Goal: Task Accomplishment & Management: Complete application form

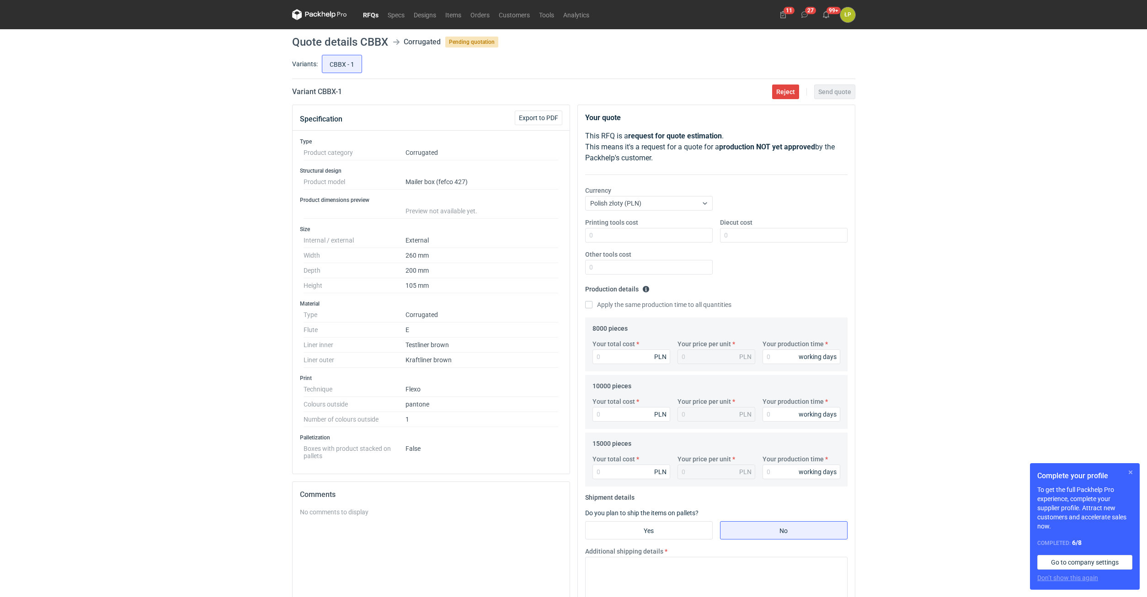
click at [1130, 473] on button "button" at bounding box center [1130, 472] width 11 height 11
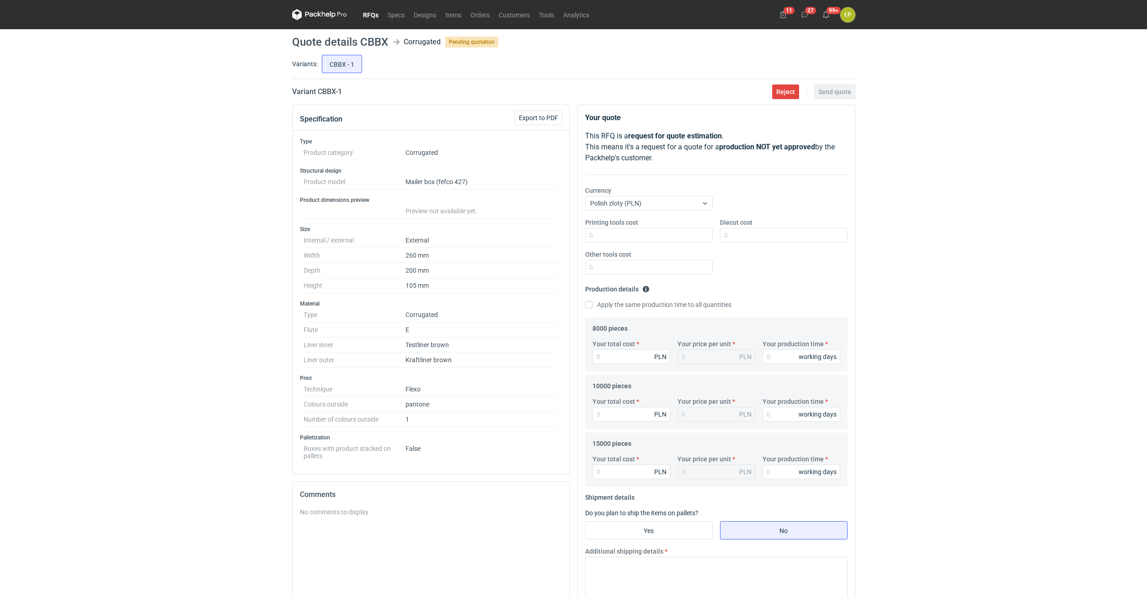
click at [960, 242] on div "RFQs Specs Designs Items Orders Customers Tools Analytics 11 27 99+ ŁP Łukasz P…" at bounding box center [573, 298] width 1147 height 597
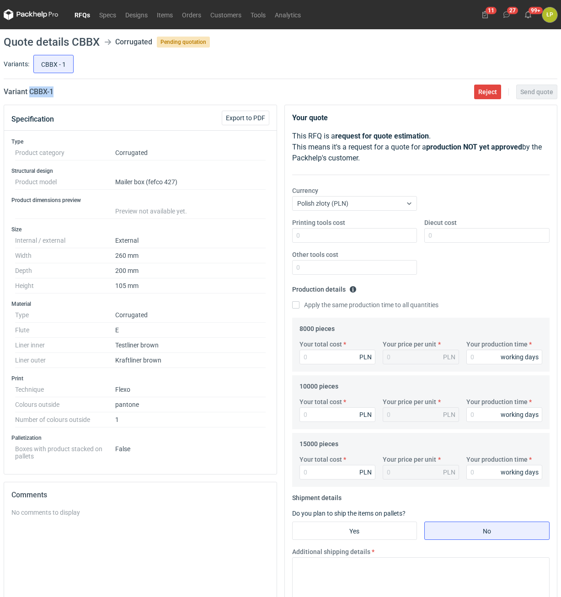
drag, startPoint x: 73, startPoint y: 97, endPoint x: 29, endPoint y: 95, distance: 44.4
click at [29, 95] on main "Quote details CBBX Corrugated Pending quotation Variants: CBBX - 1 Variant CBBX…" at bounding box center [280, 394] width 561 height 730
copy h2 "CBBX - 1"
click at [343, 242] on input "Printing tools cost" at bounding box center [354, 235] width 125 height 15
type input "1100"
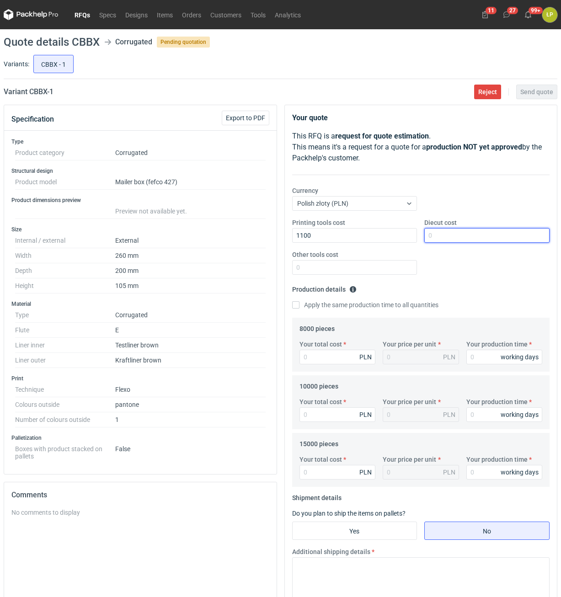
click at [447, 241] on input "Diecut cost" at bounding box center [486, 235] width 125 height 15
type input "1"
type input "2300"
click at [357, 270] on input "Other tools cost" at bounding box center [354, 267] width 125 height 15
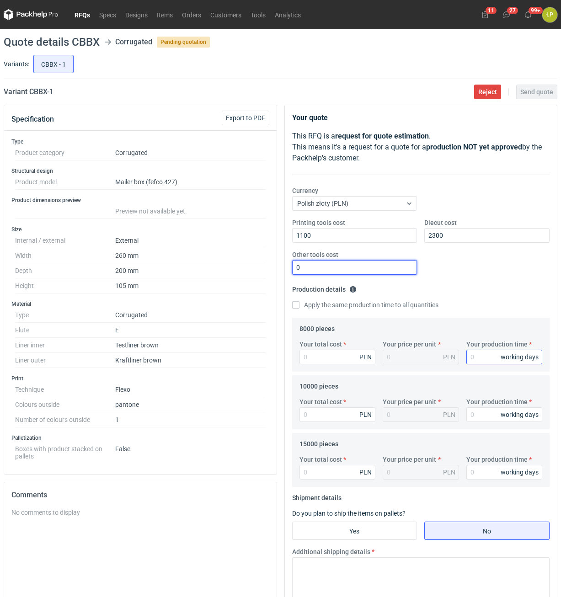
type input "0"
click at [482, 358] on input "Your production time" at bounding box center [504, 357] width 76 height 15
type input "15"
click at [351, 302] on label "Apply the same production time to all quantities" at bounding box center [365, 304] width 146 height 9
click at [299, 302] on input "Apply the same production time to all quantities" at bounding box center [295, 304] width 7 height 7
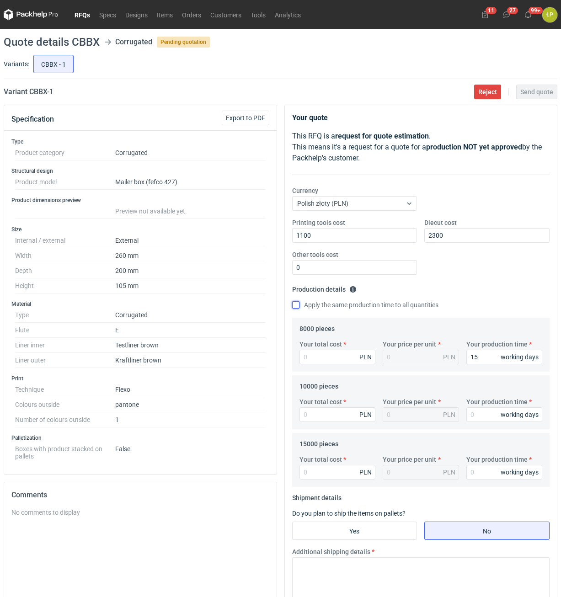
checkbox input "true"
type input "15"
click at [346, 354] on input "Your total cost" at bounding box center [337, 357] width 76 height 15
click at [487, 354] on input "15" at bounding box center [504, 357] width 76 height 15
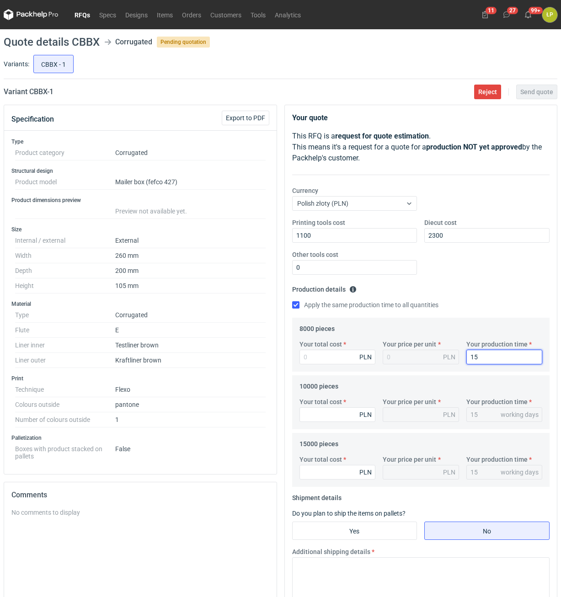
type input "1"
type input "12"
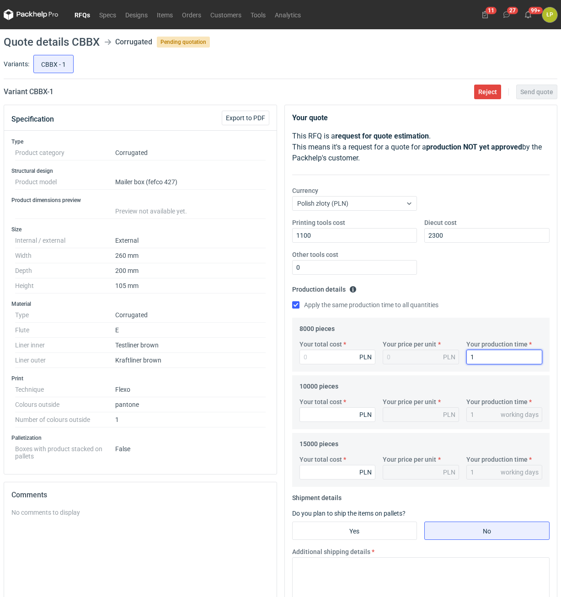
type input "12"
click at [358, 356] on input "Your total cost" at bounding box center [337, 357] width 76 height 15
type input "8080"
type input "1.01"
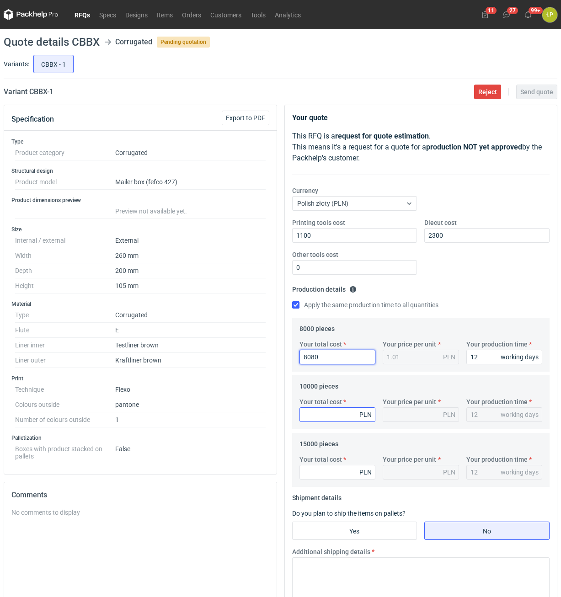
type input "8080"
click at [339, 412] on input "Your total cost" at bounding box center [337, 414] width 76 height 15
type input "9700"
type input "0.97"
type input "9700"
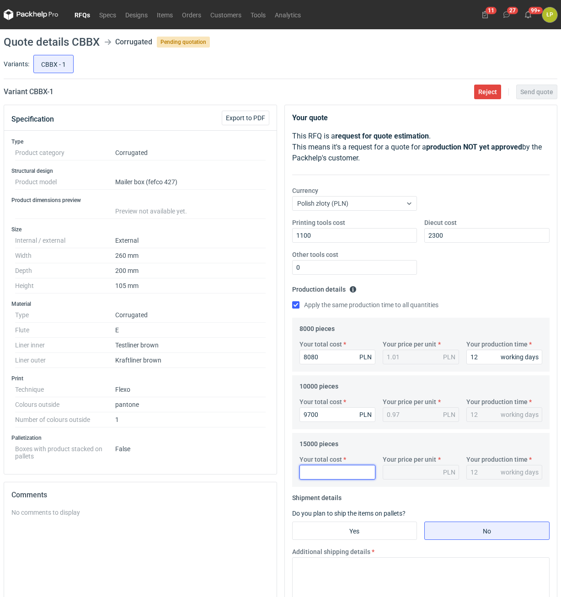
click at [342, 475] on input "Your total cost" at bounding box center [337, 472] width 76 height 15
type input "142"
type input "0.01"
type input "14250"
type input "0.95"
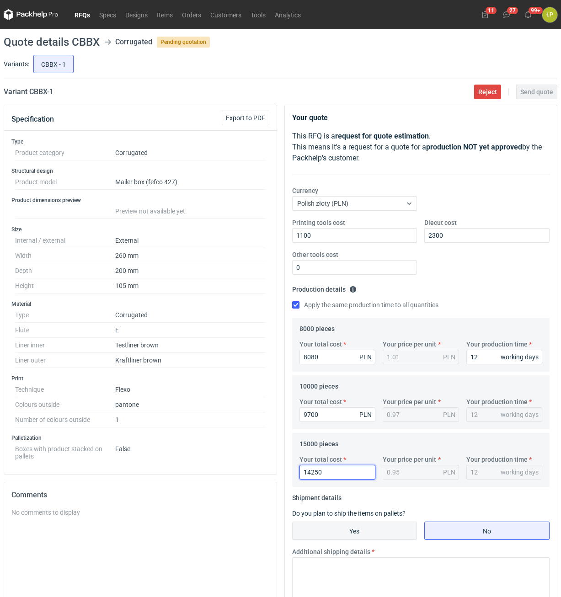
type input "14250"
click at [398, 530] on input "Yes" at bounding box center [355, 530] width 124 height 17
radio input "true"
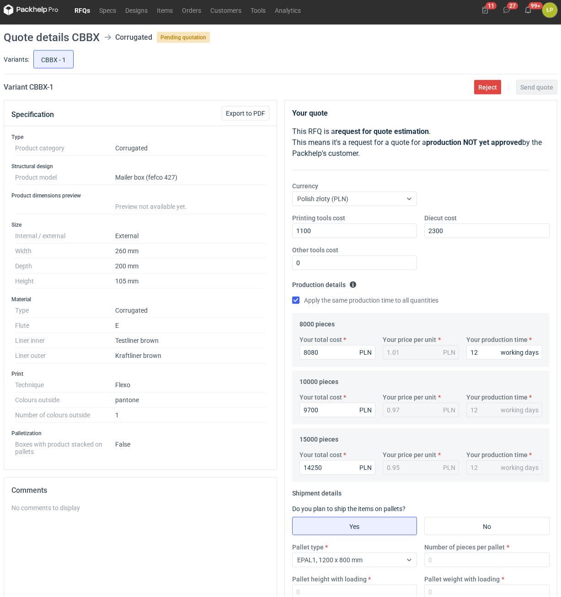
scroll to position [165, 0]
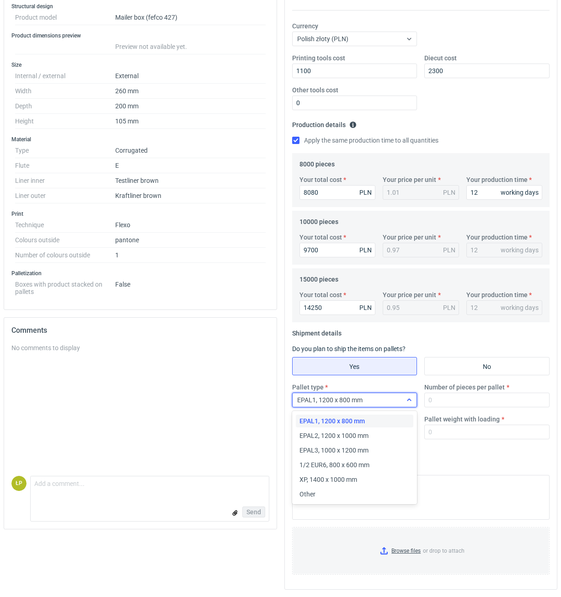
click at [403, 403] on div at bounding box center [409, 399] width 15 height 7
click at [454, 409] on div "Pallet type option EPAL1, 1200 x 800 mm selected, 1 of 6. 6 results available. …" at bounding box center [420, 415] width 265 height 64
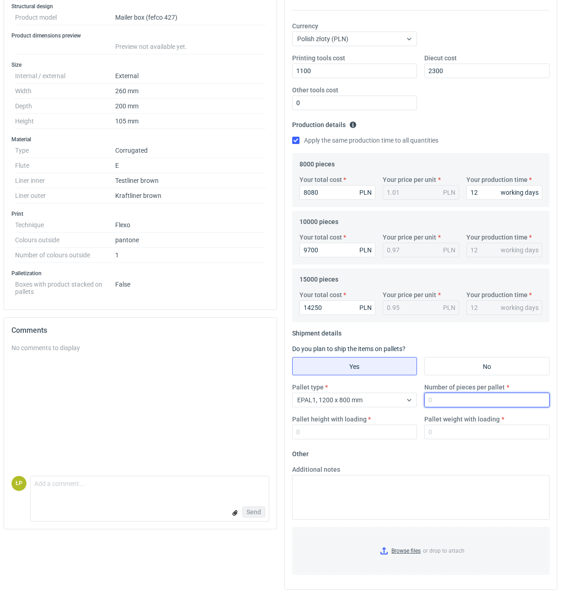
click at [457, 402] on input "Number of pieces per pallet" at bounding box center [486, 400] width 125 height 15
type input "2000"
click at [341, 438] on input "Pallet height with loading" at bounding box center [354, 432] width 125 height 15
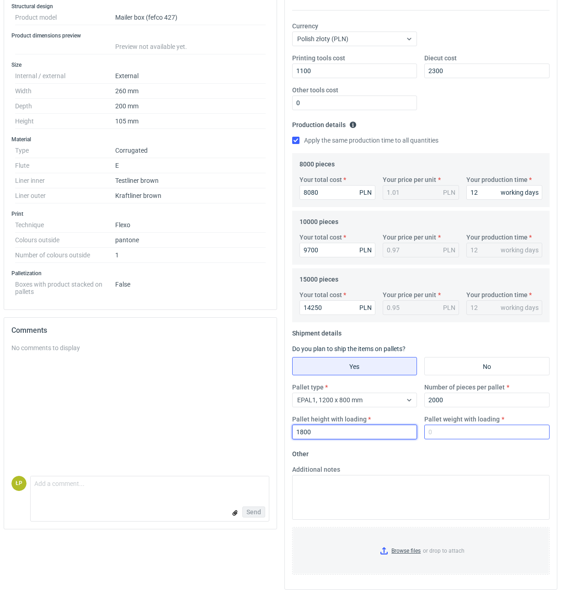
type input "1800"
click at [445, 436] on input "Pallet weight with loading" at bounding box center [486, 432] width 125 height 15
click at [455, 435] on input "Pallet weight with loading" at bounding box center [486, 432] width 125 height 15
type input "420"
click at [457, 449] on form "Other Additional notes Browse files or drop to attach" at bounding box center [421, 514] width 258 height 135
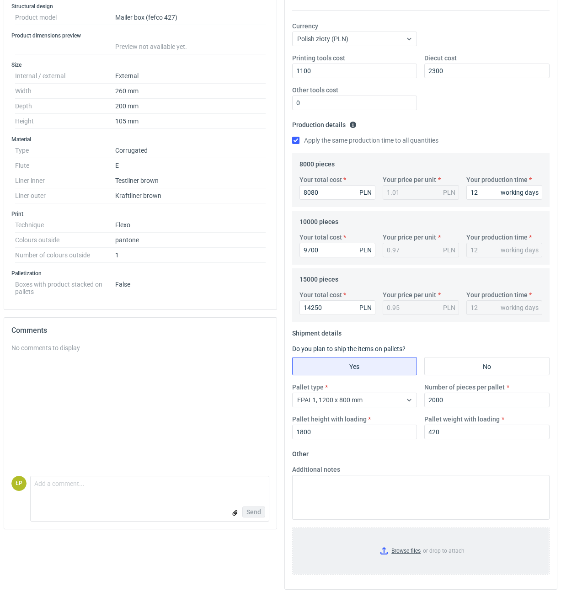
click at [382, 549] on input "Browse files or drop to attach" at bounding box center [421, 551] width 256 height 46
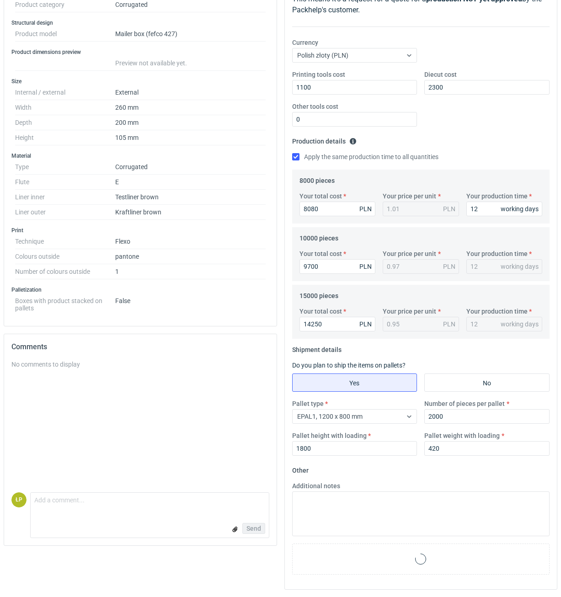
scroll to position [0, 0]
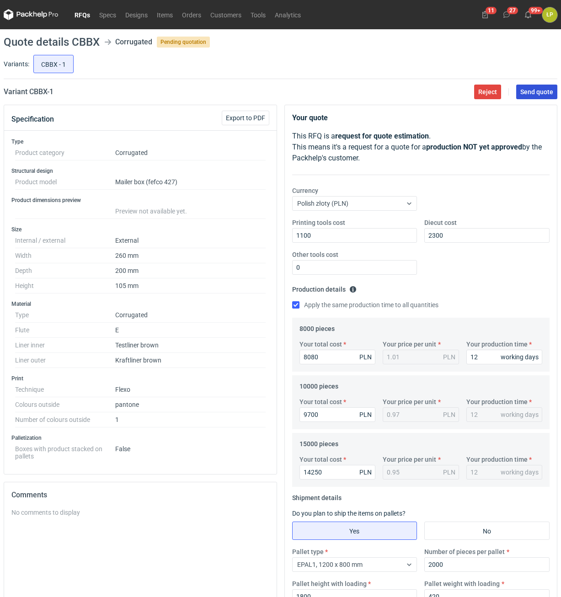
click at [529, 97] on button "Send quote" at bounding box center [536, 92] width 41 height 15
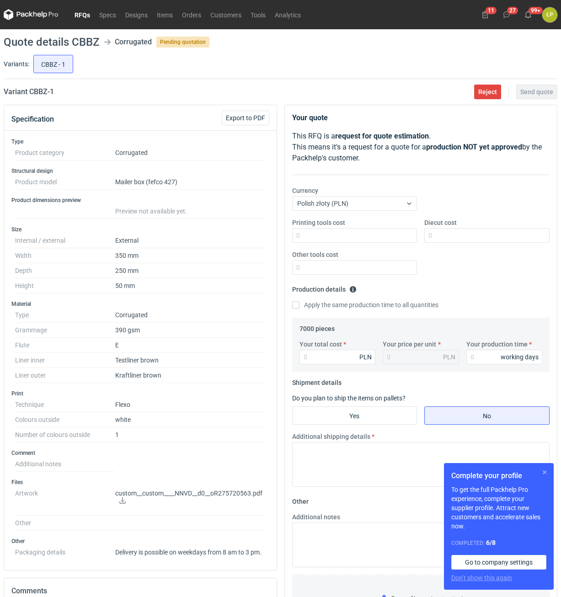
click at [546, 474] on button "button" at bounding box center [544, 472] width 11 height 11
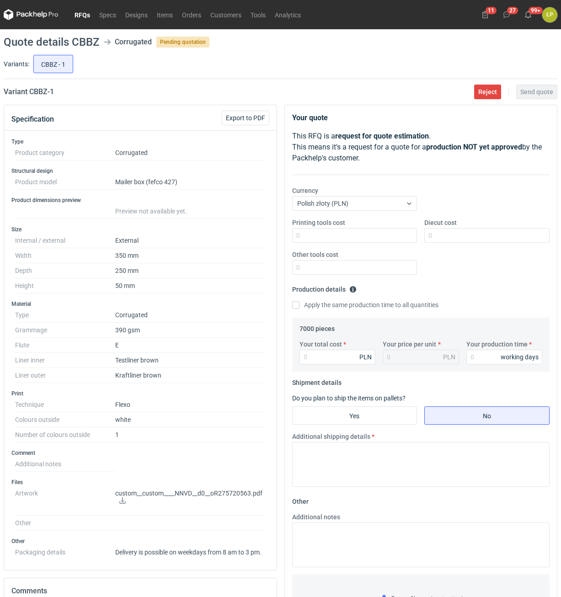
click at [123, 501] on icon at bounding box center [122, 500] width 7 height 6
drag, startPoint x: 39, startPoint y: 87, endPoint x: 27, endPoint y: 91, distance: 13.0
click at [27, 91] on div "Variant CBBZ - 1 Reject Send quote" at bounding box center [280, 91] width 553 height 11
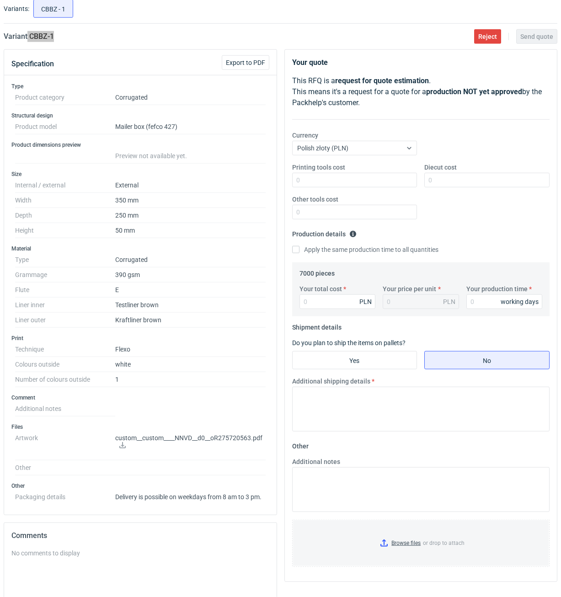
scroll to position [200, 0]
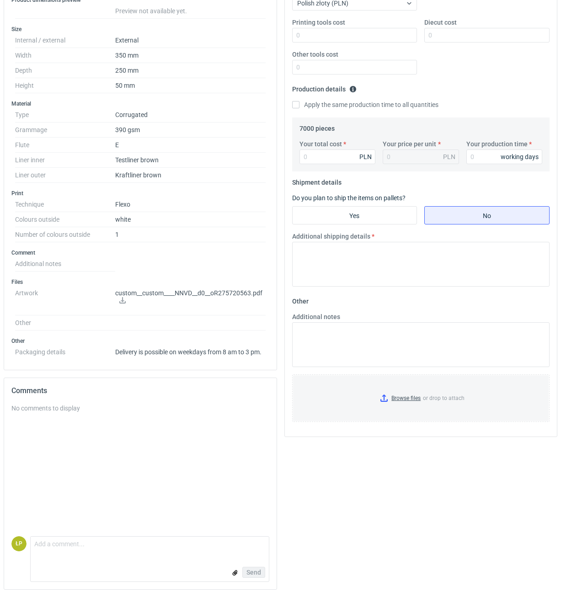
click at [119, 301] on icon at bounding box center [122, 300] width 6 height 6
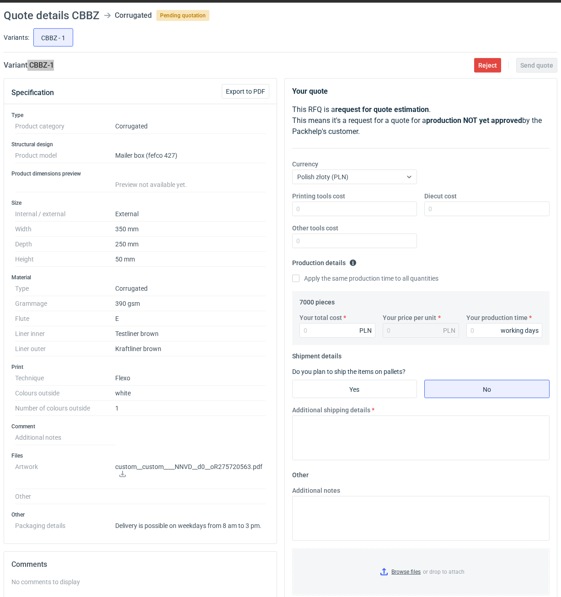
scroll to position [0, 0]
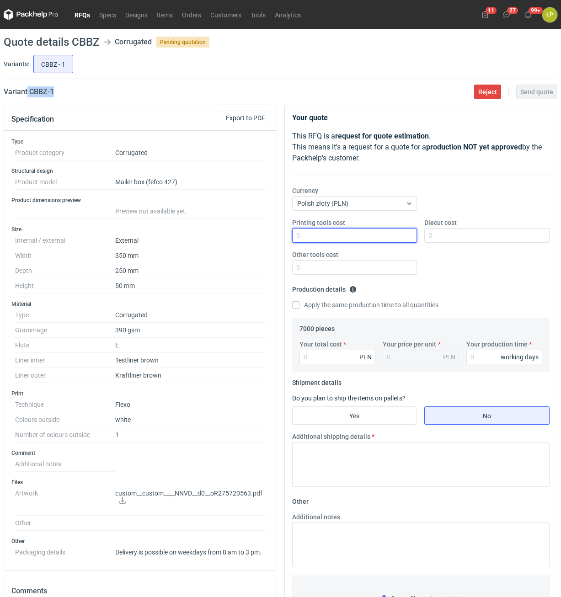
click at [382, 236] on input "Printing tools cost" at bounding box center [354, 235] width 125 height 15
type input "1200"
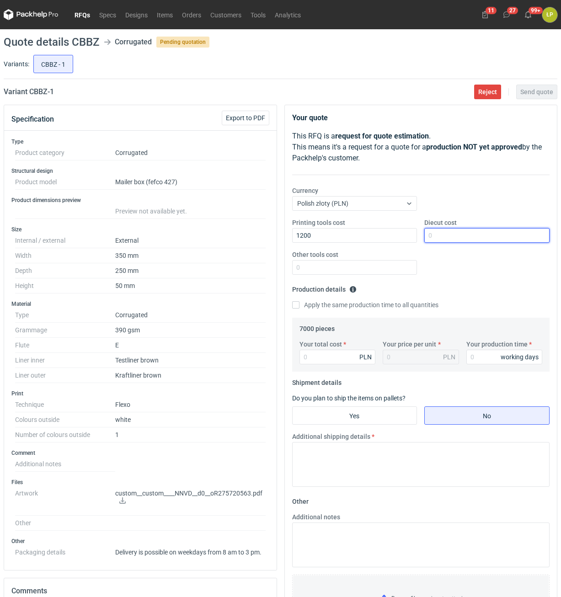
click at [453, 237] on input "Diecut cost" at bounding box center [486, 235] width 125 height 15
type input "2100"
click at [397, 263] on input "Other tools cost" at bounding box center [354, 267] width 125 height 15
type input "0"
click at [476, 367] on div "Your total cost PLN Your price per unit PLN Your production time working days" at bounding box center [421, 356] width 250 height 32
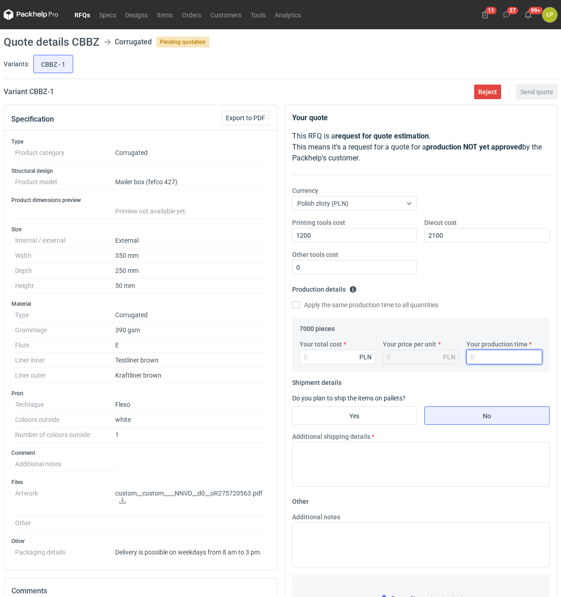
click at [478, 363] on input "Your production time" at bounding box center [504, 357] width 76 height 15
type input "12"
click at [345, 361] on input "Your total cost" at bounding box center [337, 357] width 76 height 15
type input "5530"
type input "0.79"
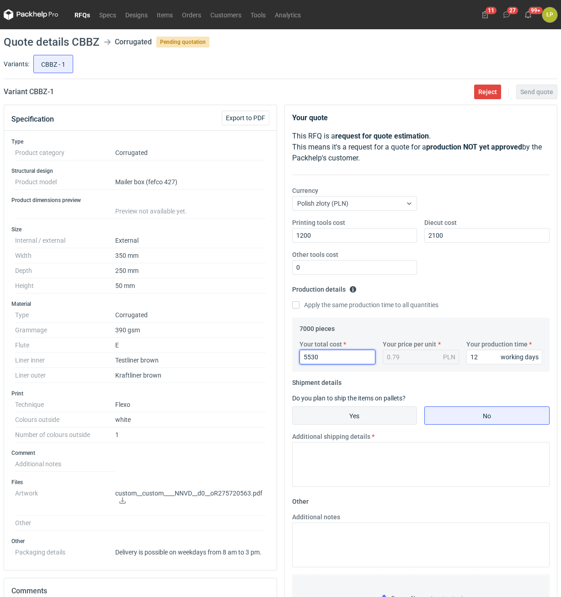
type input "5530"
click at [403, 421] on input "Yes" at bounding box center [355, 415] width 124 height 17
radio input "true"
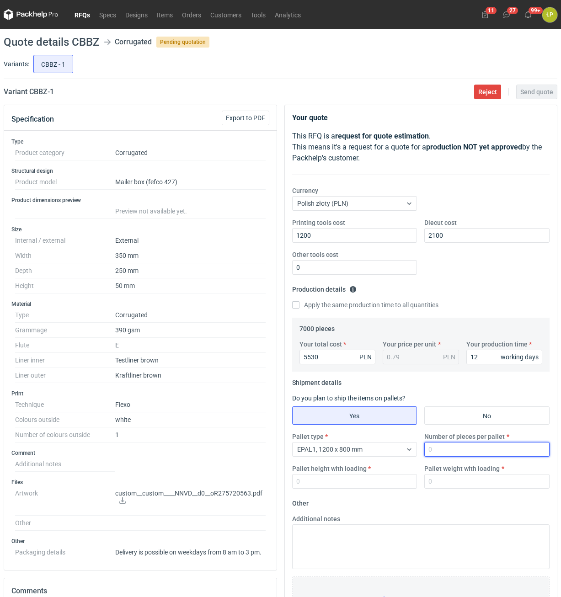
click at [446, 447] on input "Number of pieces per pallet" at bounding box center [486, 449] width 125 height 15
type input "2000"
click at [382, 476] on div "Pallet height with loading" at bounding box center [354, 476] width 133 height 25
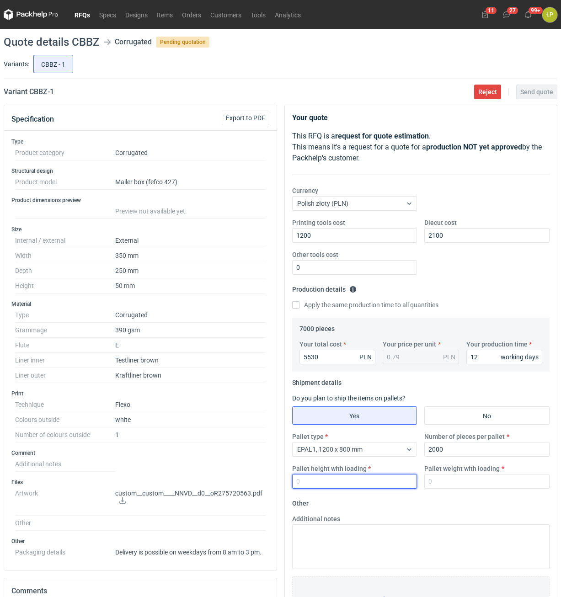
click at [382, 477] on input "Pallet height with loading" at bounding box center [354, 481] width 125 height 15
type input "1800"
click at [446, 481] on input "Pallet weight with loading" at bounding box center [486, 481] width 125 height 15
click at [465, 479] on input "Pallet weight with loading" at bounding box center [486, 481] width 125 height 15
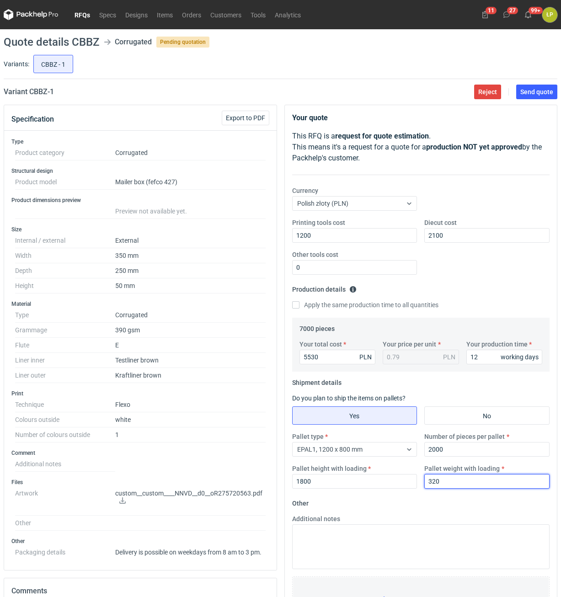
type input "320"
click at [465, 499] on form "Other Additional notes Browse files or drop to attach" at bounding box center [421, 563] width 258 height 135
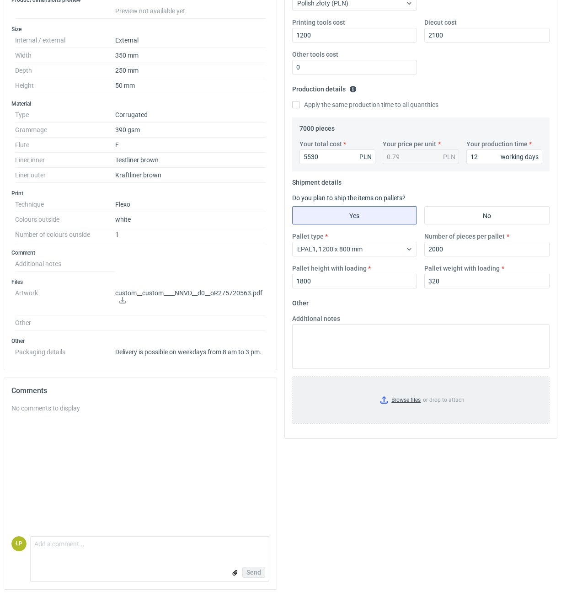
click at [383, 402] on input "Browse files or drop to attach" at bounding box center [421, 400] width 256 height 46
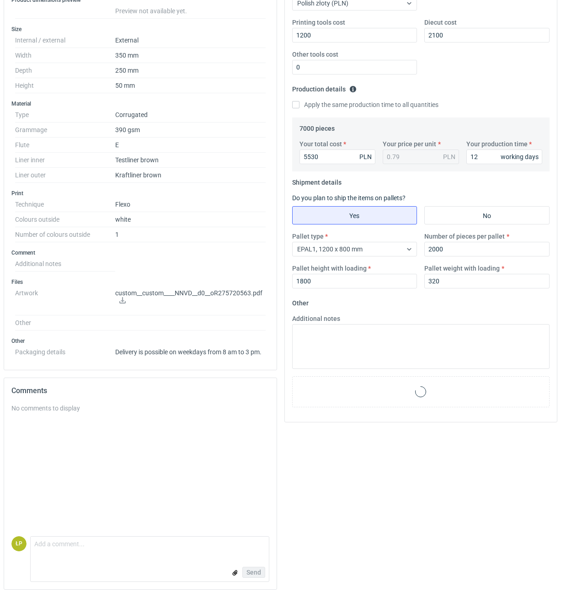
scroll to position [0, 0]
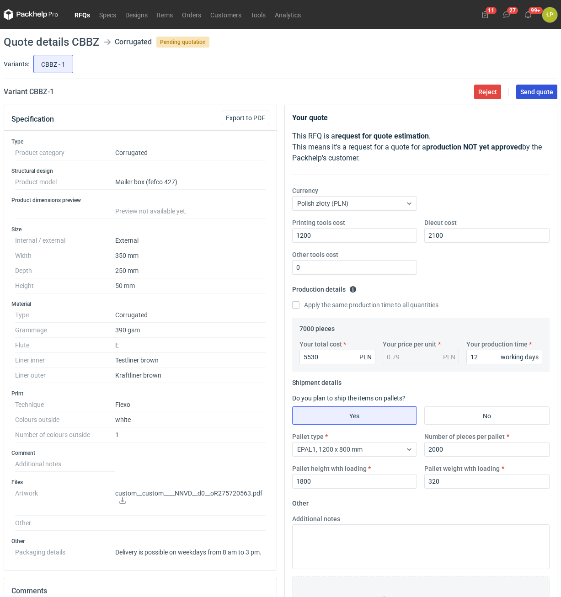
click at [524, 97] on button "Send quote" at bounding box center [536, 92] width 41 height 15
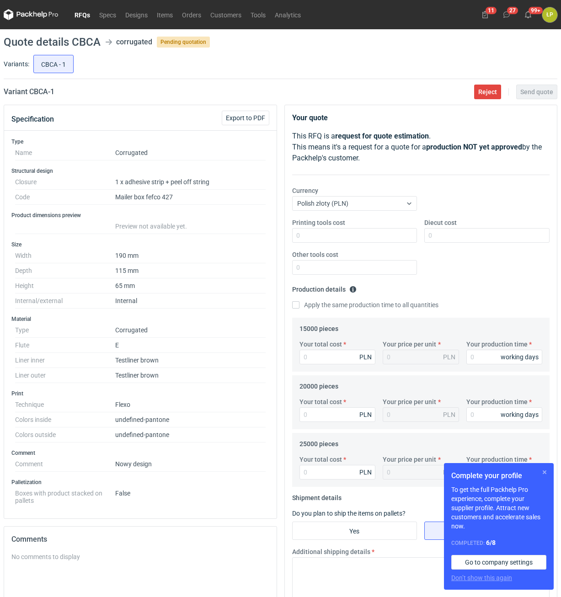
click at [543, 473] on button "button" at bounding box center [544, 472] width 11 height 11
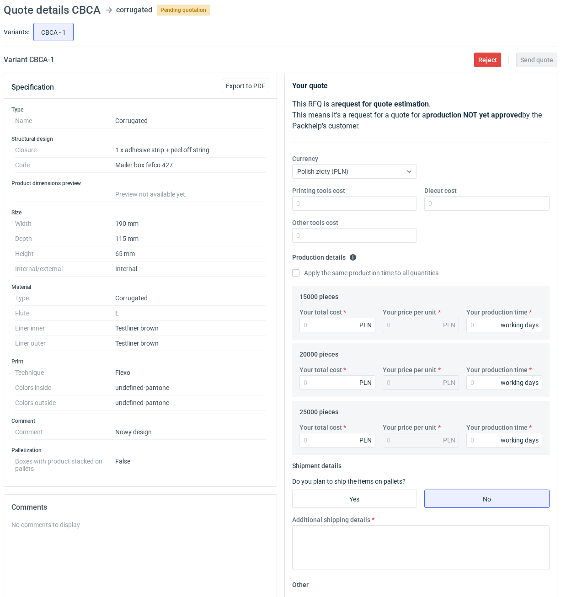
scroll to position [78, 0]
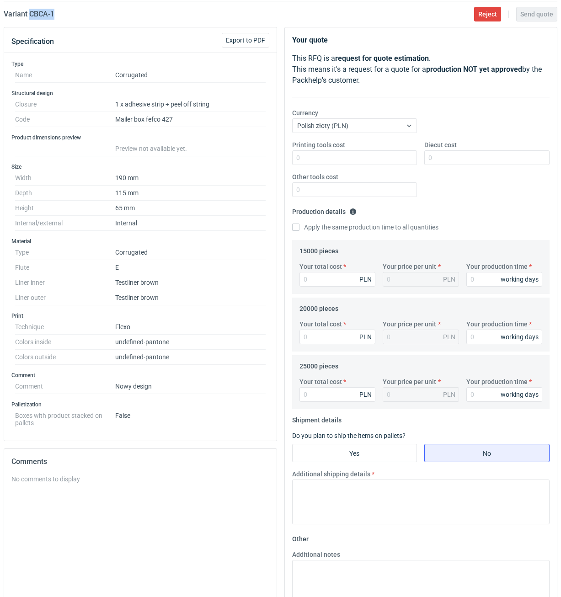
drag, startPoint x: 69, startPoint y: 19, endPoint x: 28, endPoint y: 19, distance: 41.1
click at [28, 19] on div "Variant CBCA - 1 Reject Send quote" at bounding box center [280, 14] width 553 height 11
copy h2 "CBCA - 1"
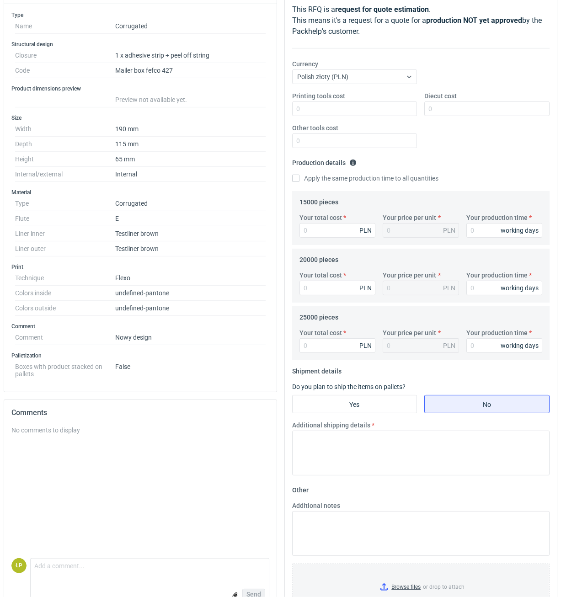
scroll to position [0, 0]
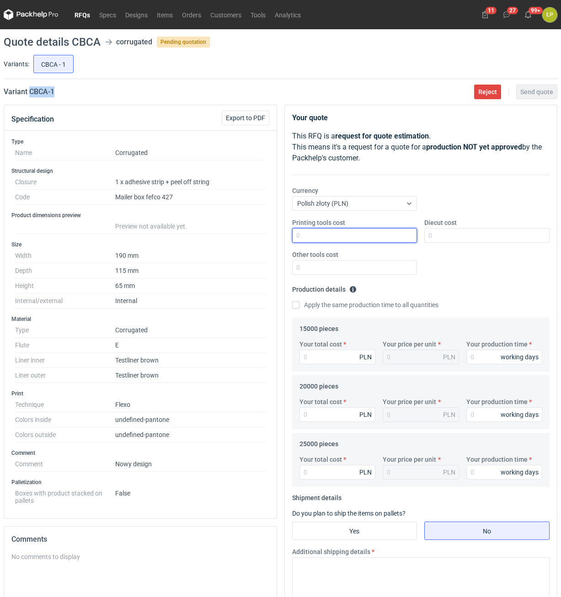
click at [346, 232] on input "Printing tools cost" at bounding box center [354, 235] width 125 height 15
type input "1600"
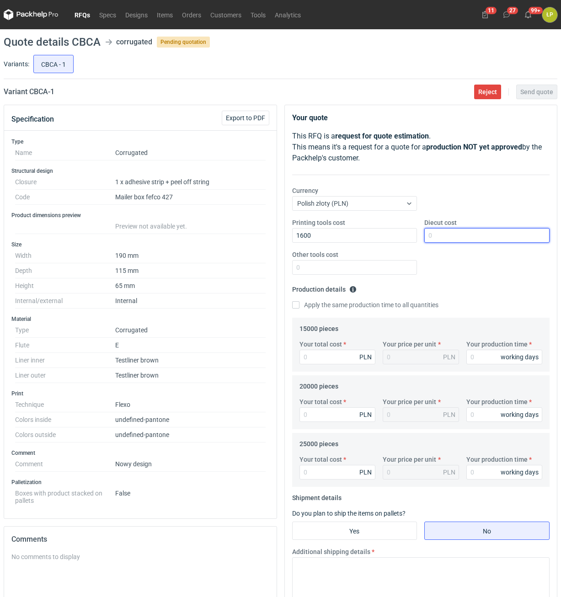
click at [444, 233] on input "Diecut cost" at bounding box center [486, 235] width 125 height 15
type input "2600"
click at [357, 271] on input "Other tools cost" at bounding box center [354, 267] width 125 height 15
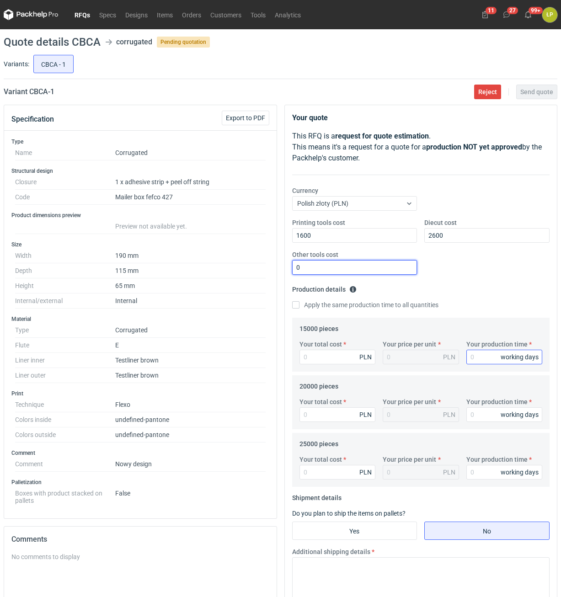
type input "0"
click at [469, 352] on input "Your production time" at bounding box center [504, 357] width 76 height 15
click at [473, 356] on input "Your production time" at bounding box center [504, 357] width 76 height 15
type input "15"
click at [358, 307] on label "Apply the same production time to all quantities" at bounding box center [365, 304] width 146 height 9
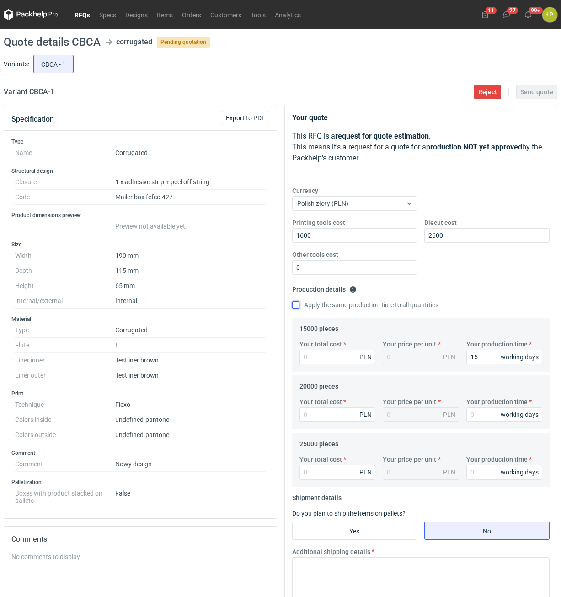
click at [299, 307] on input "Apply the same production time to all quantities" at bounding box center [295, 304] width 7 height 7
checkbox input "true"
type input "15"
click at [352, 356] on input "Your total cost" at bounding box center [337, 357] width 76 height 15
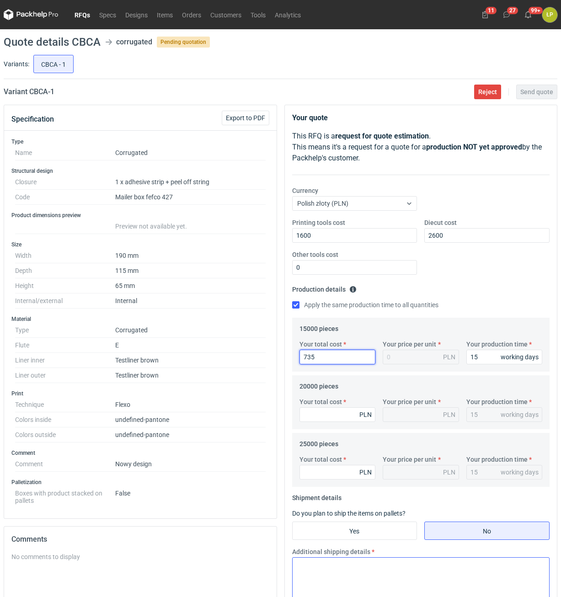
type input "7350"
type input "0.49"
type input "7350"
click at [349, 418] on input "Your total cost" at bounding box center [337, 414] width 76 height 15
type input "9600"
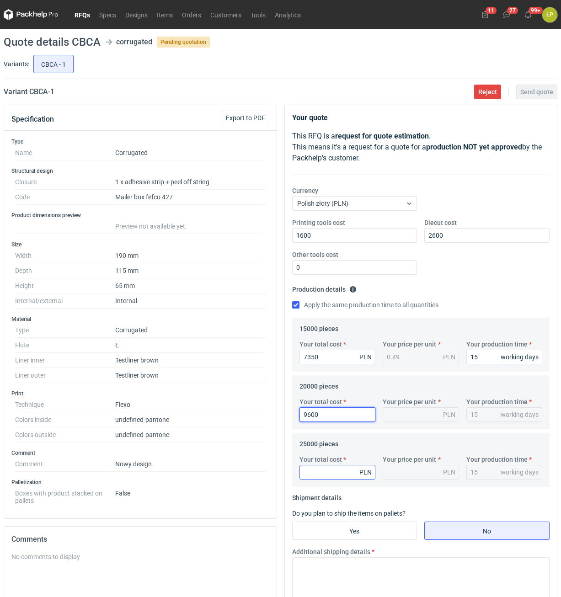
type input "0.48"
type input "9600"
click at [343, 469] on input "Your total cost" at bounding box center [337, 472] width 76 height 15
type input "11500"
type input "0.46"
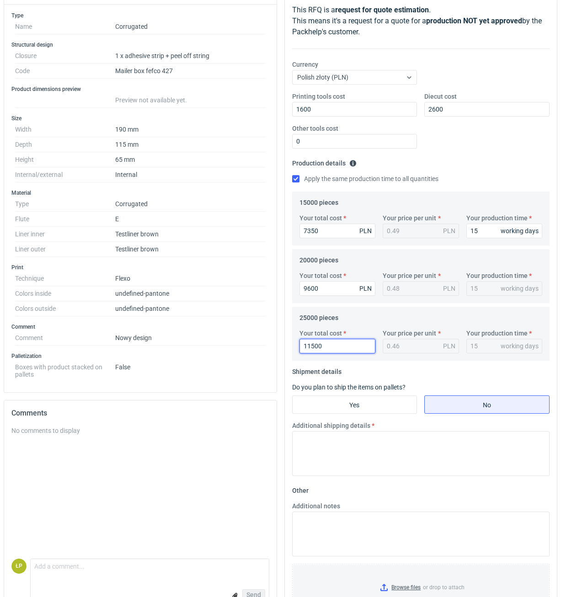
scroll to position [163, 0]
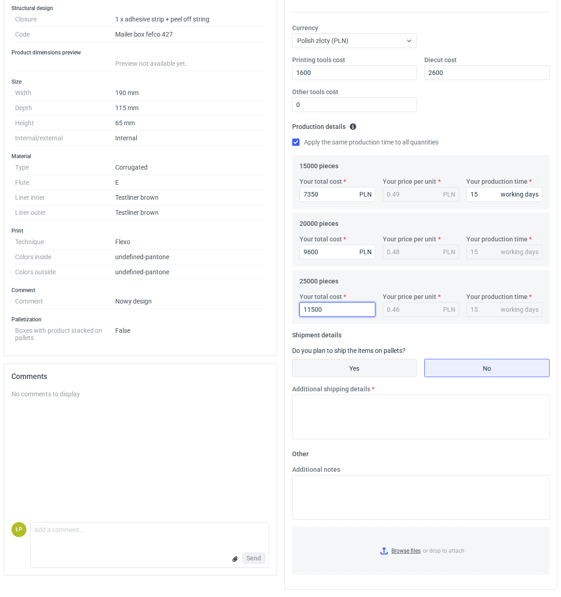
type input "11500"
click at [369, 367] on input "Yes" at bounding box center [355, 367] width 124 height 17
radio input "true"
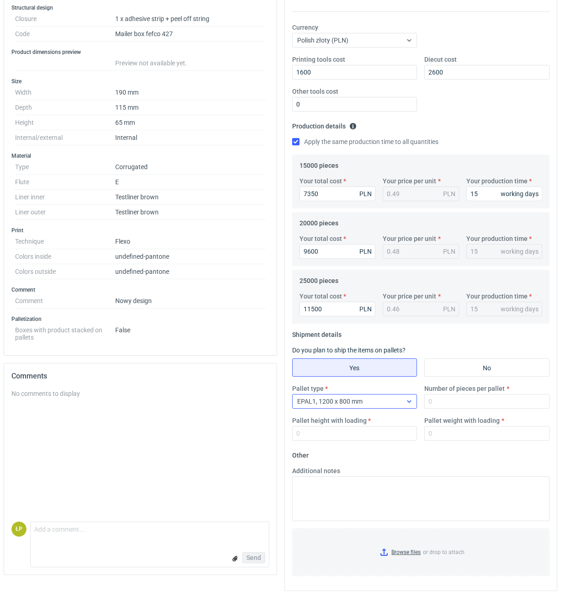
click at [406, 400] on icon at bounding box center [408, 401] width 7 height 7
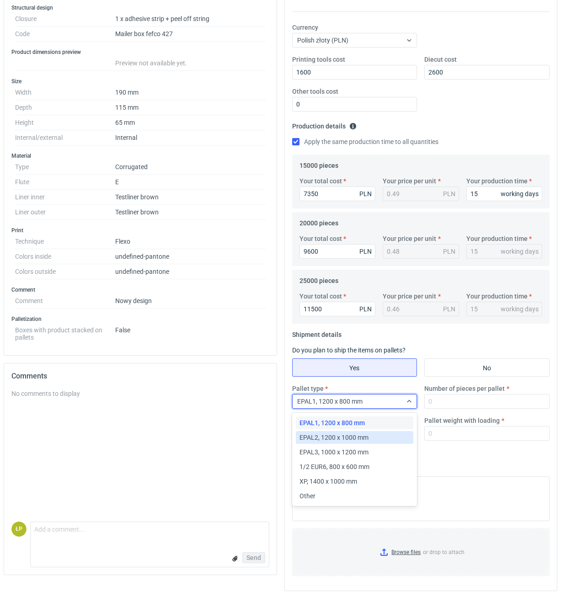
click at [367, 441] on span "EPAL2, 1200 x 1000 mm" at bounding box center [333, 437] width 69 height 9
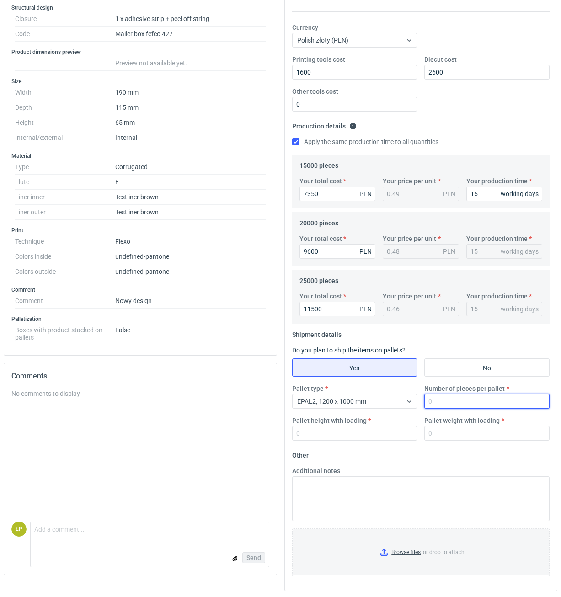
click at [439, 400] on input "Number of pieces per pallet" at bounding box center [486, 401] width 125 height 15
type input "4000"
click at [367, 438] on input "Pallet height with loading" at bounding box center [354, 433] width 125 height 15
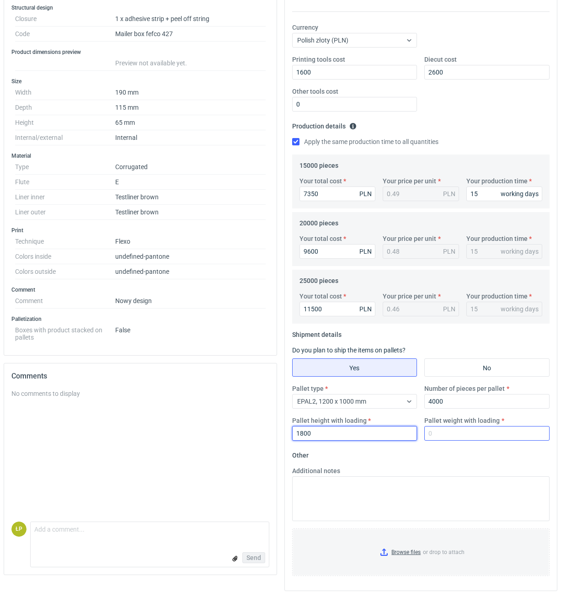
type input "1800"
click at [442, 437] on input "Pallet weight with loading" at bounding box center [486, 433] width 125 height 15
click at [478, 437] on input "Pallet weight with loading" at bounding box center [486, 433] width 125 height 15
type input "330"
click at [478, 455] on fieldset "Other Additional notes Browse files or drop to attach" at bounding box center [421, 515] width 258 height 135
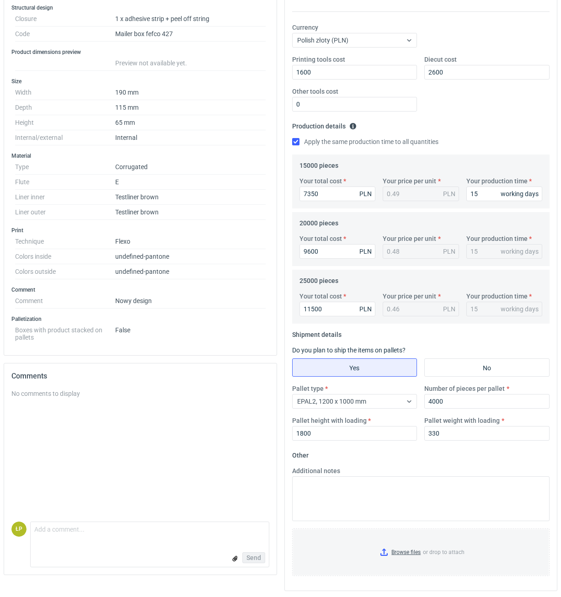
scroll to position [0, 0]
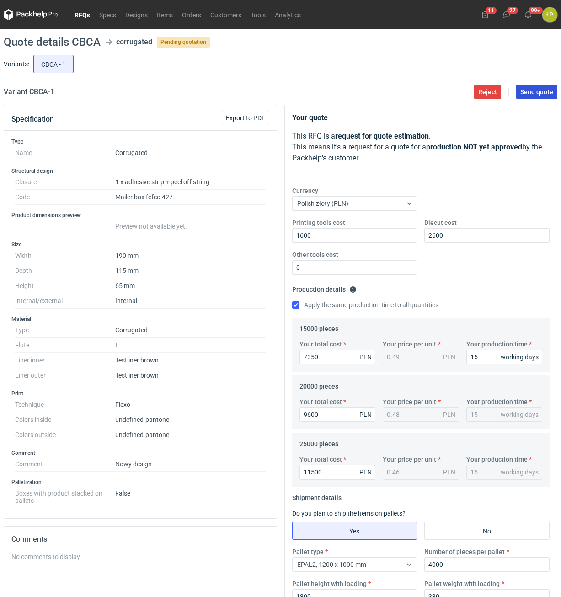
click at [533, 96] on button "Send quote" at bounding box center [536, 92] width 41 height 15
